Goal: Task Accomplishment & Management: Complete application form

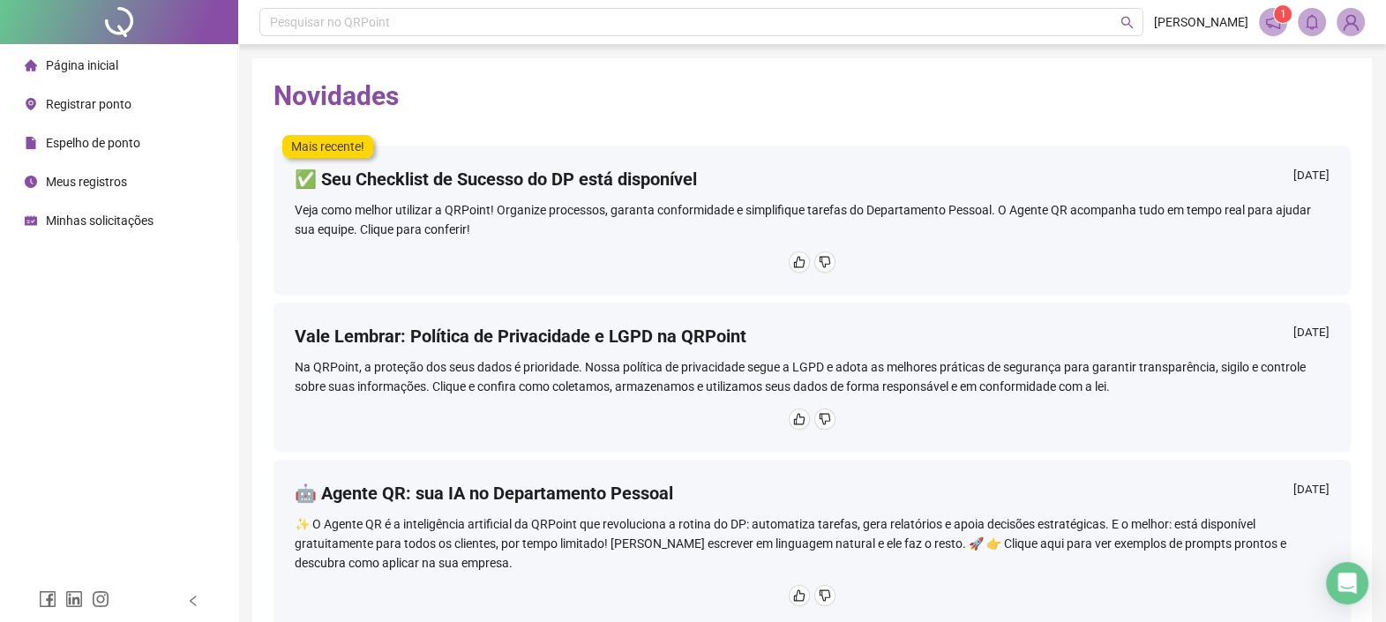
click at [106, 110] on span "Registrar ponto" at bounding box center [89, 104] width 86 height 14
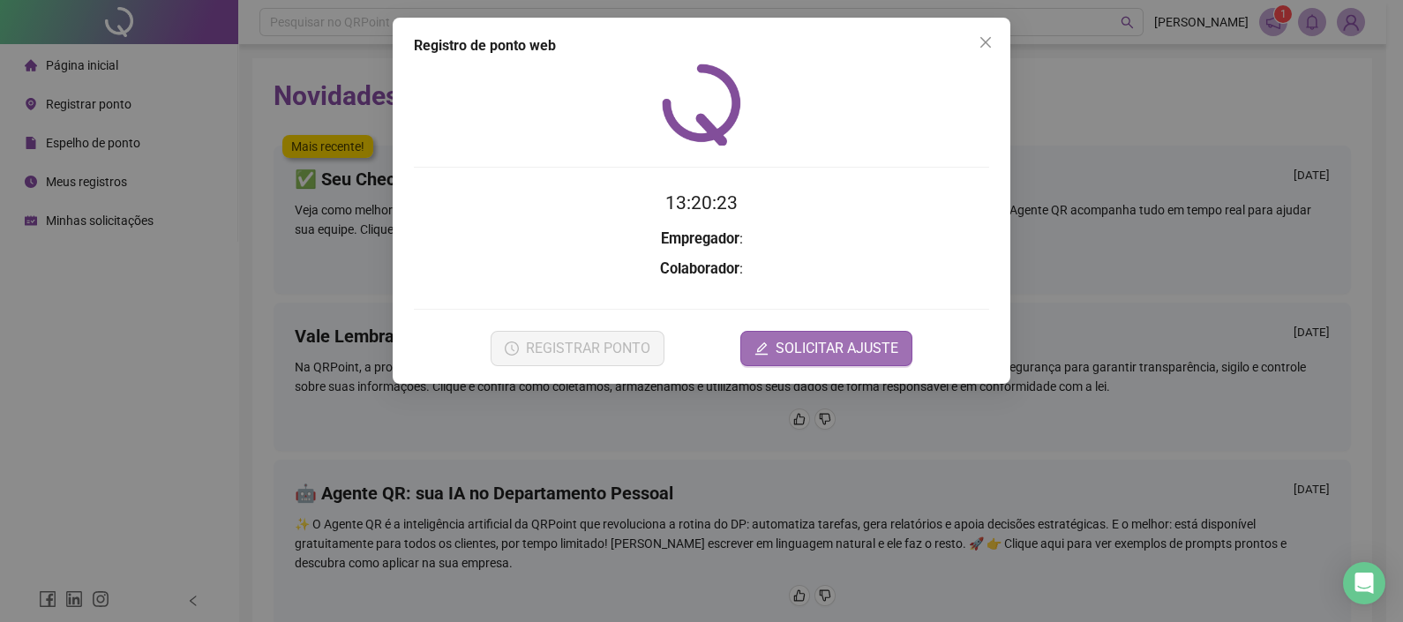
click at [832, 343] on span "SOLICITAR AJUSTE" at bounding box center [837, 348] width 123 height 21
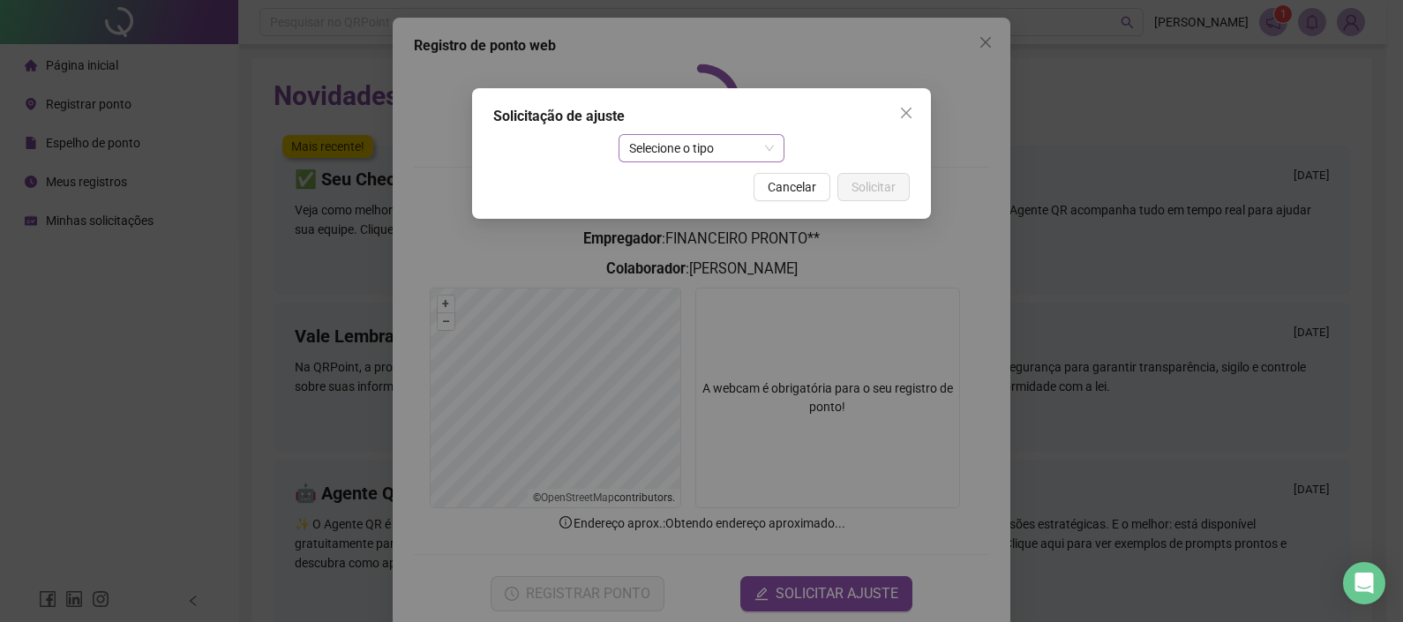
click at [684, 150] on span "Selecione o tipo" at bounding box center [702, 148] width 146 height 26
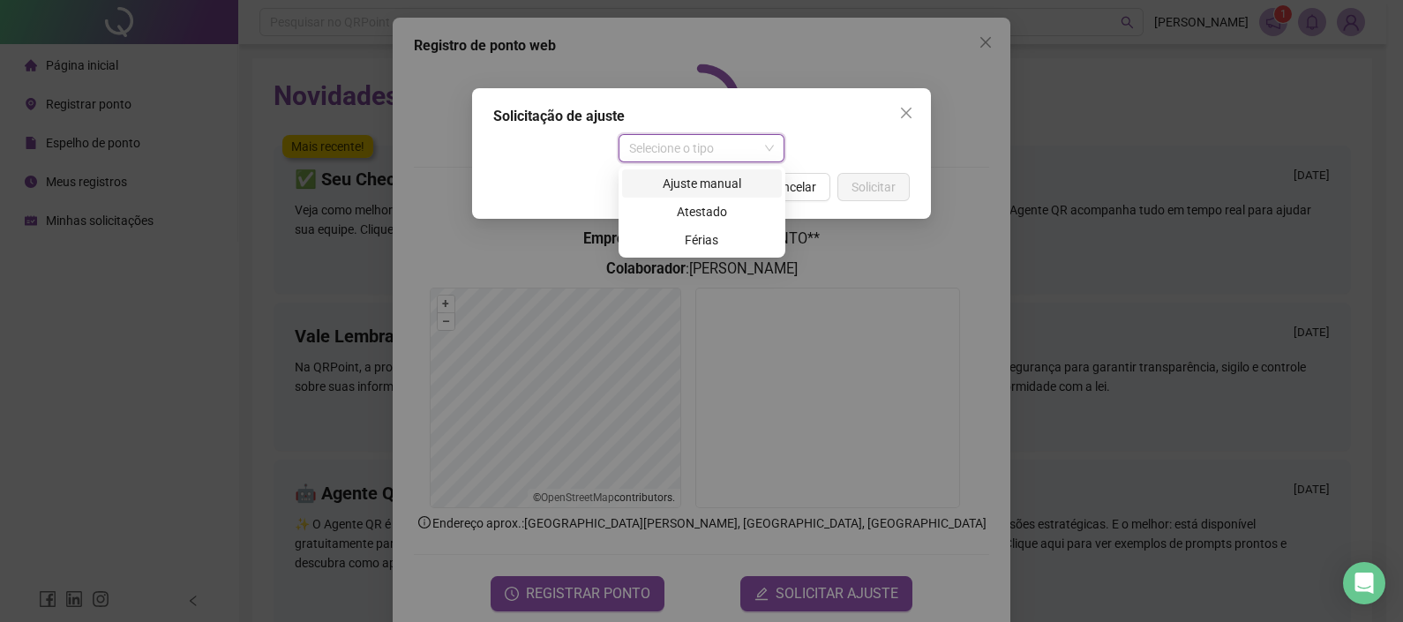
click at [702, 183] on div "Ajuste manual" at bounding box center [702, 183] width 139 height 19
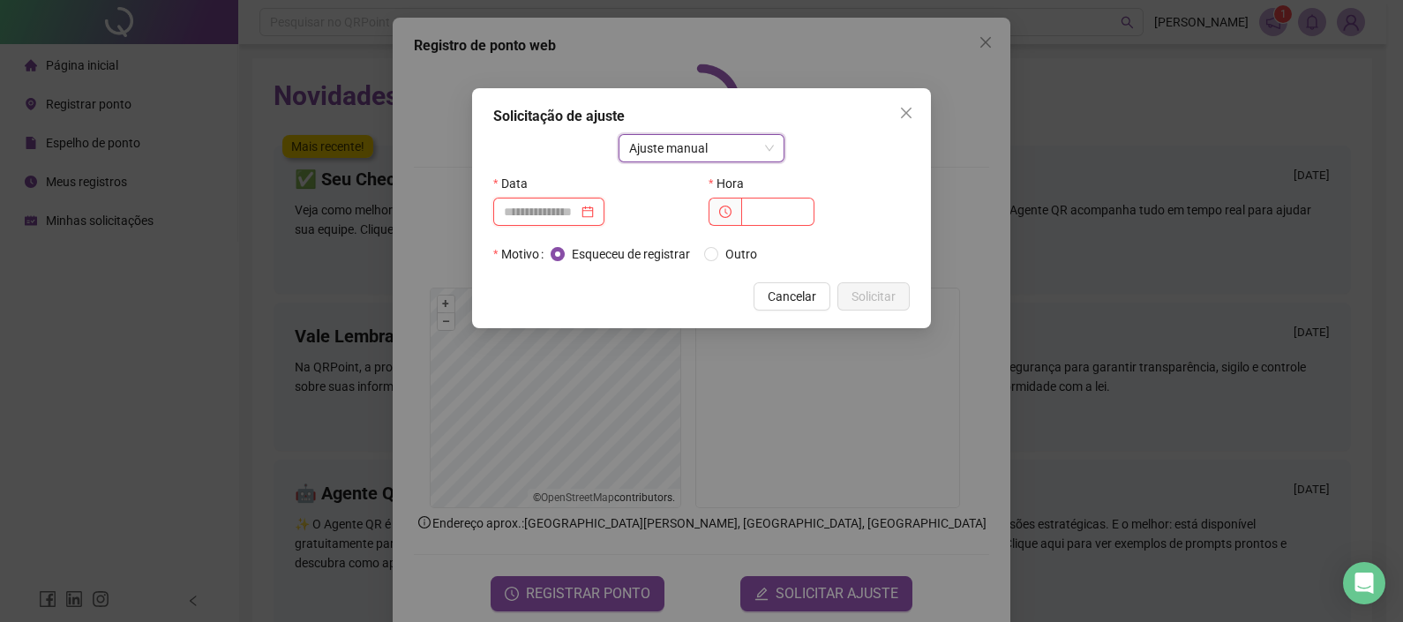
click at [543, 221] on input at bounding box center [541, 211] width 74 height 19
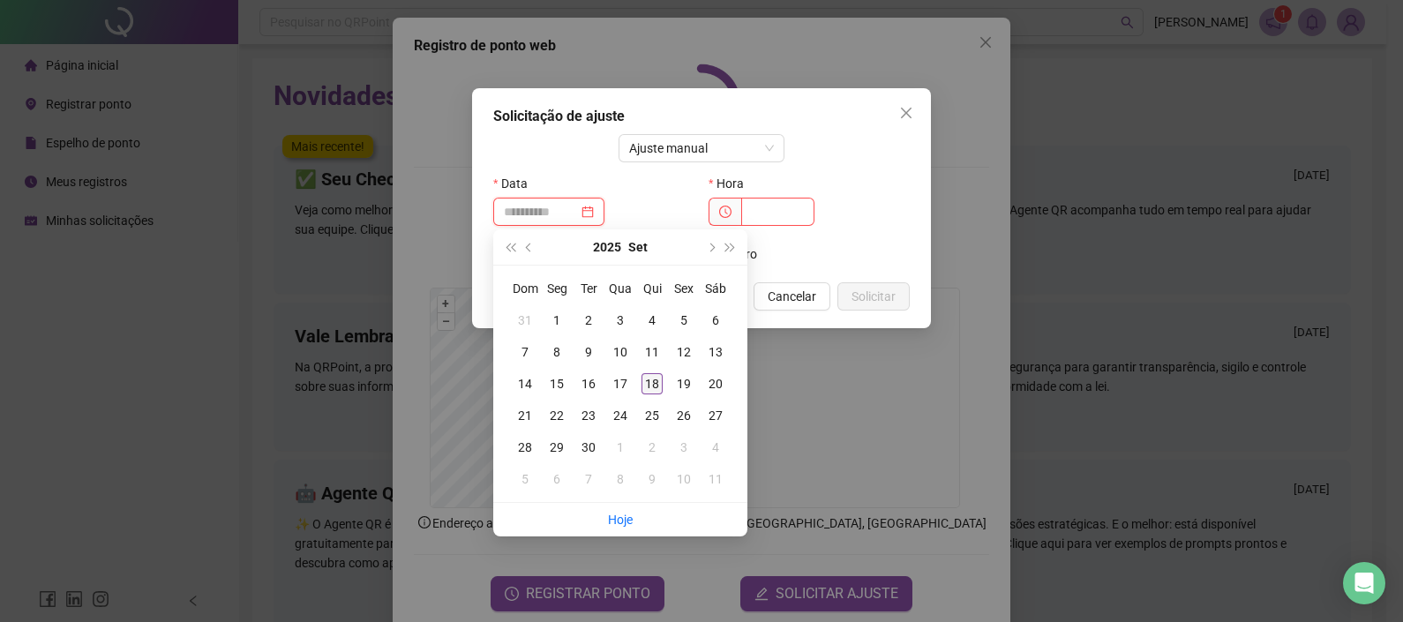
type input "**********"
click at [648, 386] on div "18" at bounding box center [651, 383] width 21 height 21
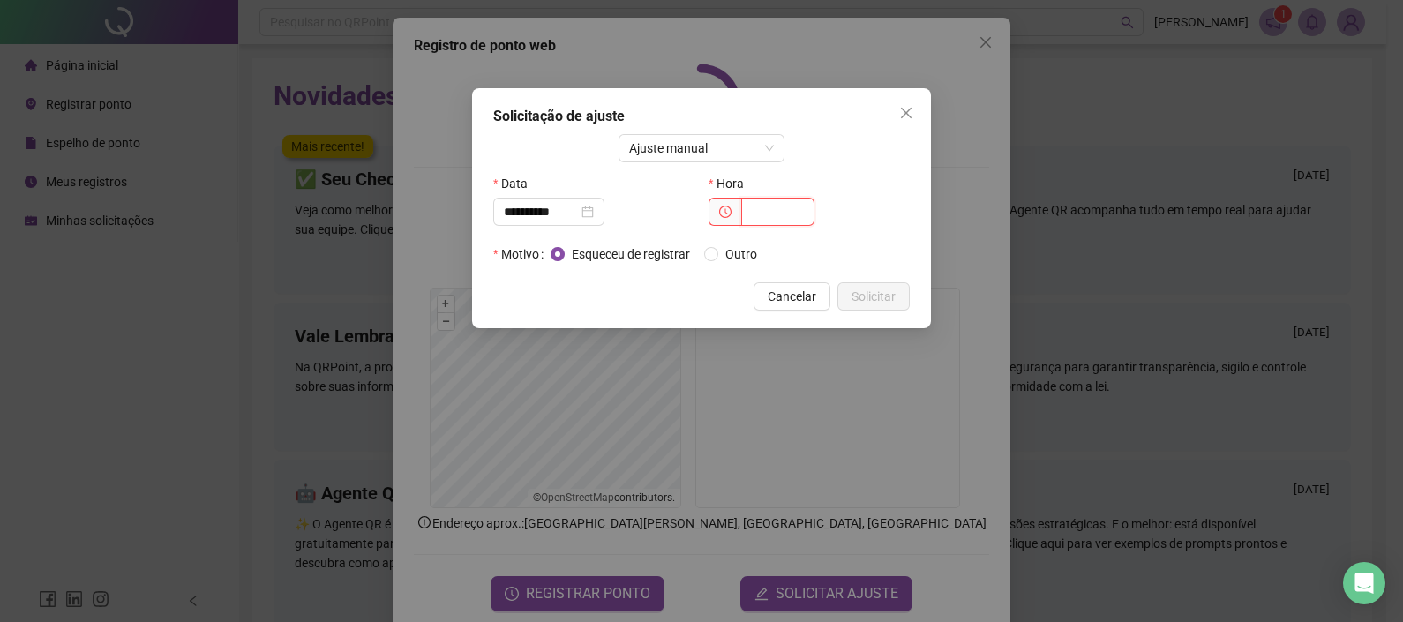
click at [770, 207] on input "text" at bounding box center [777, 212] width 73 height 28
type input "*****"
click at [873, 298] on span "Solicitar" at bounding box center [873, 296] width 44 height 19
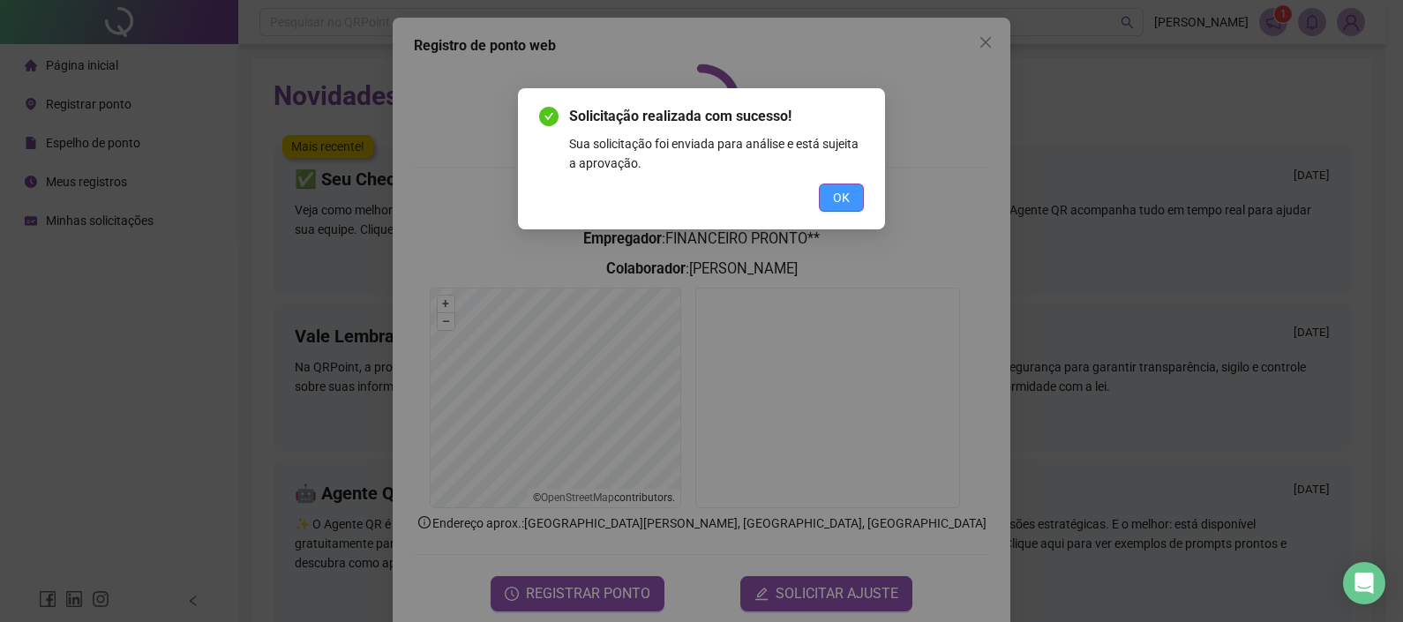
click at [848, 188] on span "OK" at bounding box center [841, 197] width 17 height 19
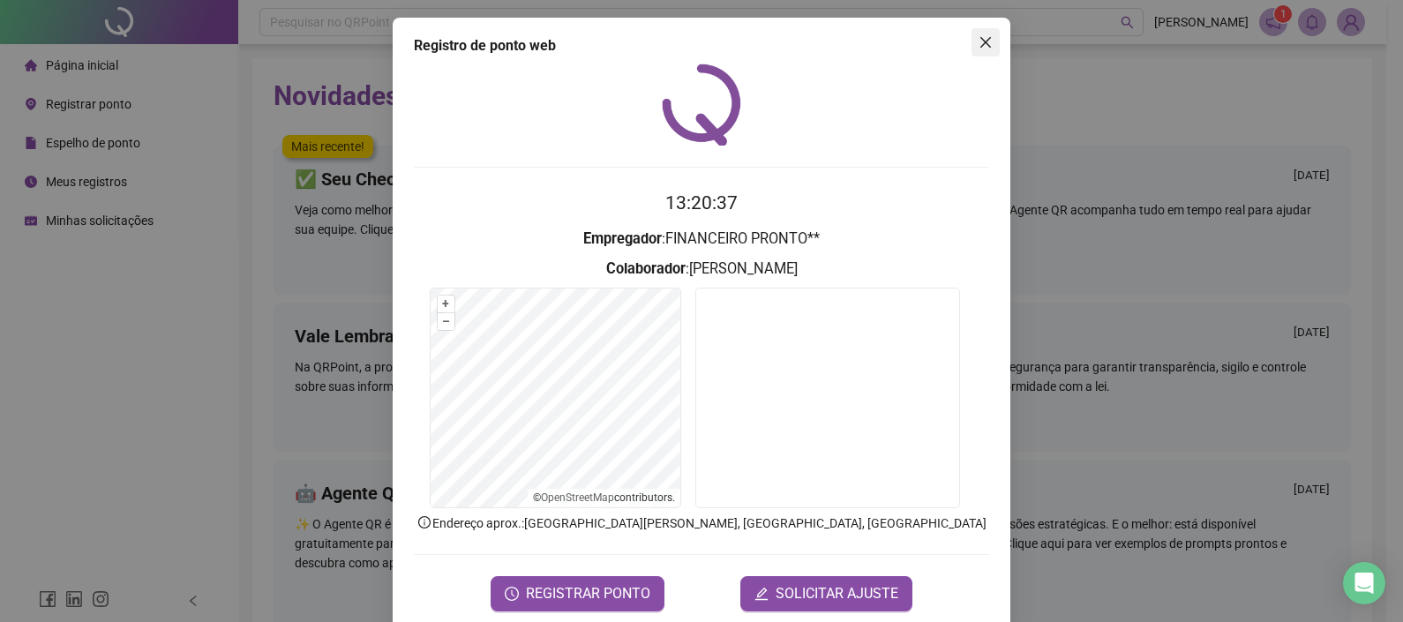
click at [980, 43] on icon "close" at bounding box center [985, 42] width 14 height 14
